Goal: Navigation & Orientation: Go to known website

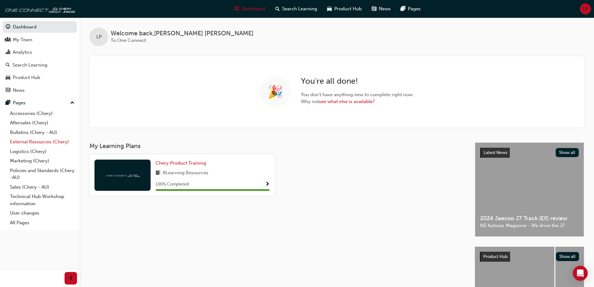
click at [30, 145] on link "External Resources (Chery)" at bounding box center [42, 142] width 70 height 10
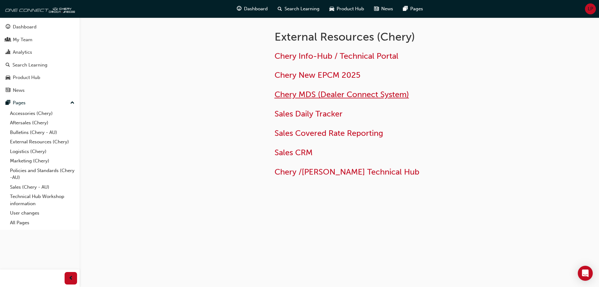
click at [307, 93] on span "Chery MDS (Dealer Connect System)" at bounding box center [342, 95] width 134 height 10
click at [314, 92] on span "Chery MDS (Dealer Connect System)" at bounding box center [342, 95] width 134 height 10
